Goal: Information Seeking & Learning: Learn about a topic

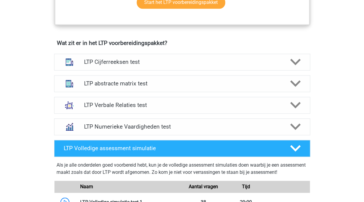
scroll to position [352, 0]
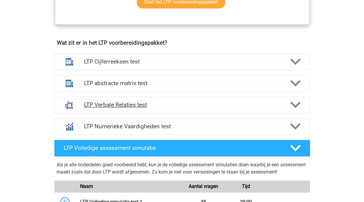
click at [210, 102] on h4 "LTP Verbale Relaties test" at bounding box center [182, 104] width 196 height 7
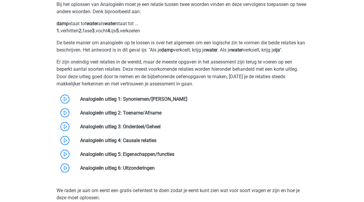
scroll to position [469, 0]
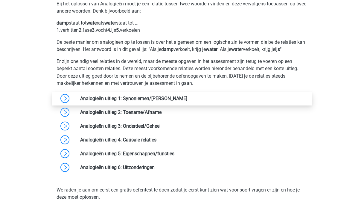
click at [187, 101] on link at bounding box center [187, 98] width 0 height 6
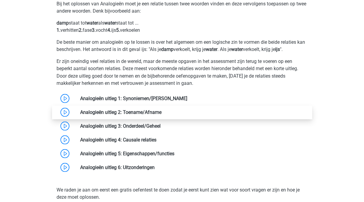
click at [162, 111] on link at bounding box center [162, 112] width 0 height 6
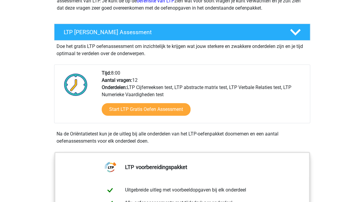
scroll to position [92, 0]
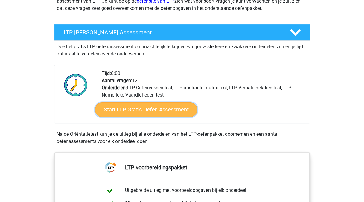
click at [134, 113] on link "Start LTP Gratis Oefen Assessment" at bounding box center [146, 109] width 102 height 14
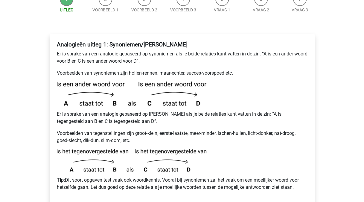
scroll to position [85, 0]
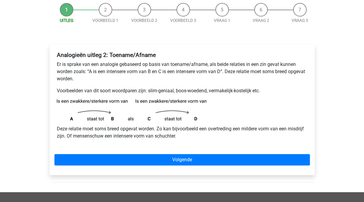
scroll to position [60, 0]
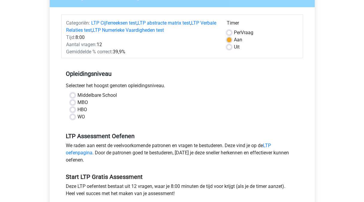
scroll to position [69, 0]
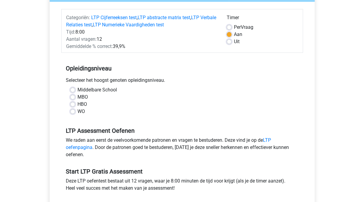
click at [78, 113] on label "WO" at bounding box center [81, 111] width 7 height 7
click at [75, 113] on input "WO" at bounding box center [72, 111] width 5 height 6
radio input "true"
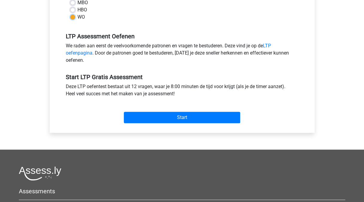
scroll to position [164, 0]
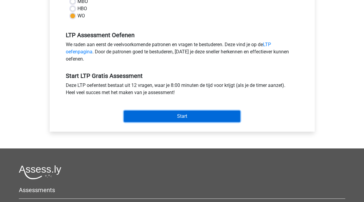
click at [177, 118] on input "Start" at bounding box center [182, 115] width 116 height 11
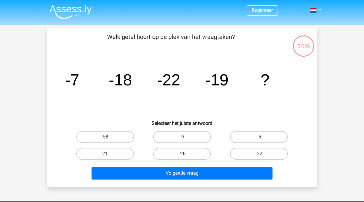
click at [187, 154] on label "-26" at bounding box center [182, 154] width 58 height 12
click at [186, 154] on input "-26" at bounding box center [184, 156] width 4 height 4
radio input "true"
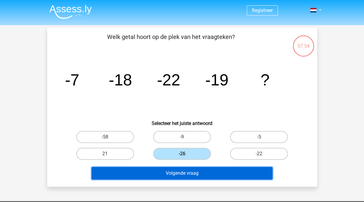
click at [185, 170] on button "Volgende vraag" at bounding box center [182, 173] width 181 height 13
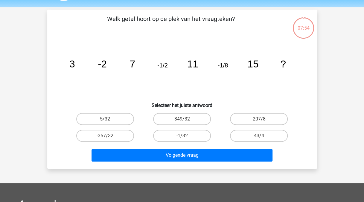
scroll to position [28, 0]
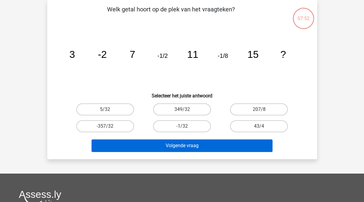
drag, startPoint x: 191, startPoint y: 125, endPoint x: 186, endPoint y: 145, distance: 20.6
click at [186, 145] on div "Welk getal hoort op de plek van het vraagteken? image/svg+xml 3 -2 7 -1/2 11 -1…" at bounding box center [182, 79] width 265 height 149
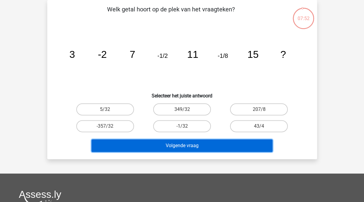
click at [186, 145] on button "Volgende vraag" at bounding box center [182, 145] width 181 height 13
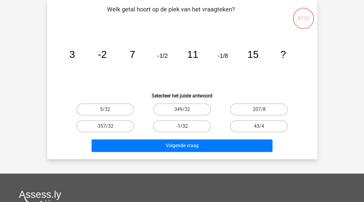
click at [190, 128] on label "-1/32" at bounding box center [182, 126] width 58 height 12
click at [186, 128] on input "-1/32" at bounding box center [184, 128] width 4 height 4
radio input "true"
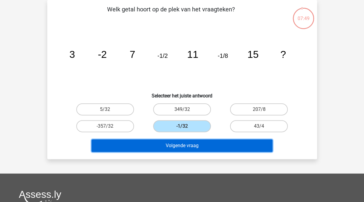
click at [190, 146] on button "Volgende vraag" at bounding box center [182, 145] width 181 height 13
